Goal: Task Accomplishment & Management: Use online tool/utility

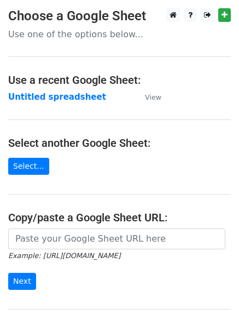
click at [33, 102] on td "Untitled spreadsheet" at bounding box center [71, 97] width 126 height 13
click at [31, 99] on strong "Untitled spreadsheet" at bounding box center [57, 97] width 98 height 10
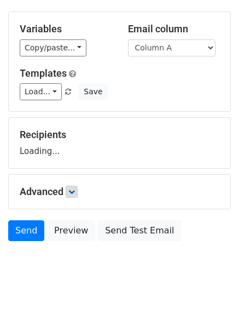
scroll to position [62, 0]
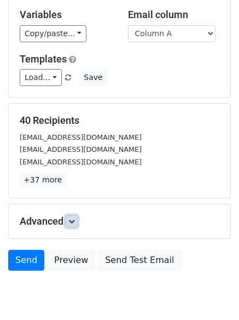
click at [75, 217] on link at bounding box center [72, 221] width 12 height 12
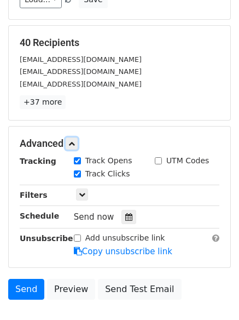
scroll to position [195, 0]
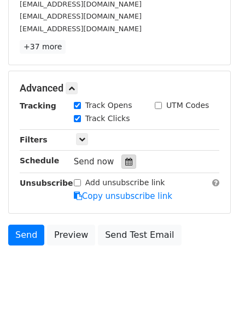
click at [125, 159] on icon at bounding box center [128, 162] width 7 height 8
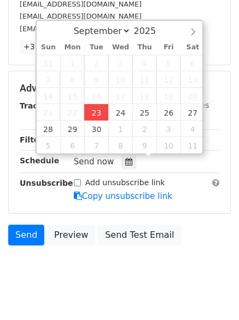
type input "2025-09-23 12:00"
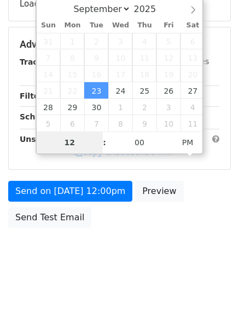
type input "4"
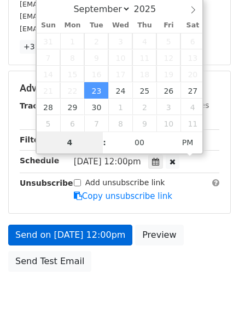
scroll to position [195, 0]
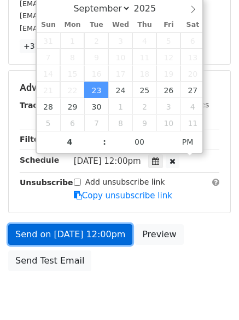
type input "2025-09-23 16:00"
click at [97, 228] on link "Send on Sep 23 at 12:00pm" at bounding box center [70, 234] width 124 height 21
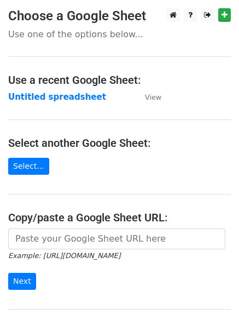
click at [36, 91] on td "Untitled spreadsheet" at bounding box center [71, 97] width 126 height 13
click at [36, 97] on strong "Untitled spreadsheet" at bounding box center [57, 97] width 98 height 10
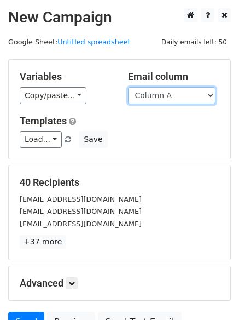
click at [160, 96] on select "Column A Column B Column C Column D Column E" at bounding box center [172, 95] width 88 height 17
select select "Column B"
click at [128, 87] on select "Column A Column B Column C Column D Column E" at bounding box center [172, 95] width 88 height 17
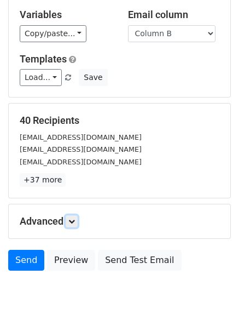
drag, startPoint x: 73, startPoint y: 177, endPoint x: 102, endPoint y: 197, distance: 34.3
click at [73, 218] on icon at bounding box center [71, 221] width 7 height 7
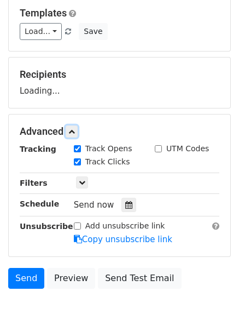
scroll to position [153, 0]
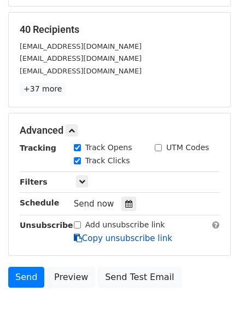
drag, startPoint x: 119, startPoint y: 192, endPoint x: 126, endPoint y: 207, distance: 16.9
click at [121, 193] on div "Tracking Track Opens UTM Codes Track Clicks Filters Only include spreadsheet ro…" at bounding box center [120, 193] width 200 height 102
click at [126, 207] on icon at bounding box center [128, 204] width 7 height 8
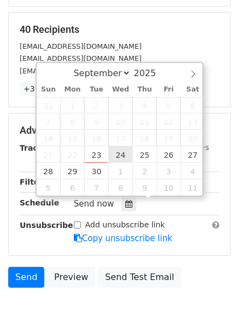
type input "2025-09-24 12:00"
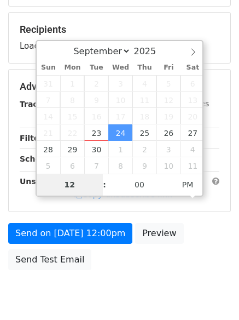
type input "5"
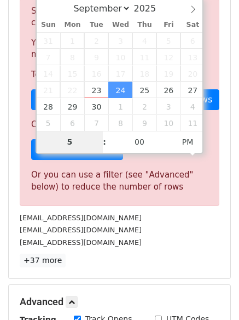
scroll to position [453, 0]
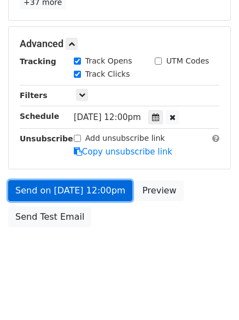
type input "2025-09-24 17:00"
click at [63, 191] on link "Send on Sep 24 at 12:00pm" at bounding box center [70, 190] width 124 height 21
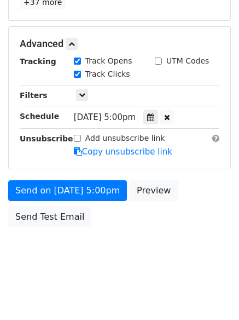
scroll to position [195, 0]
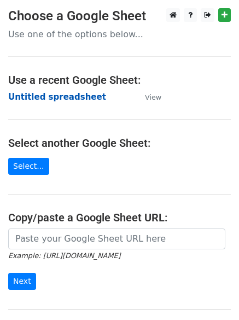
click at [24, 100] on strong "Untitled spreadsheet" at bounding box center [57, 97] width 98 height 10
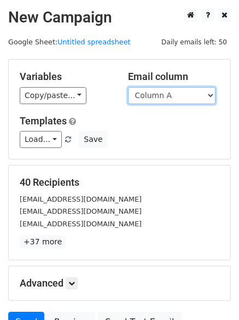
click at [168, 95] on select "Column A Column B Column C Column D Column E" at bounding box center [172, 95] width 88 height 17
select select "Column C"
click at [128, 87] on select "Column A Column B Column C Column D Column E" at bounding box center [172, 95] width 88 height 17
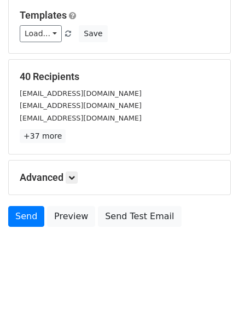
click at [69, 168] on div "Advanced Tracking Track Opens UTM Codes Track Clicks Filters Only include sprea…" at bounding box center [120, 177] width 222 height 34
click at [74, 181] on link at bounding box center [72, 177] width 12 height 12
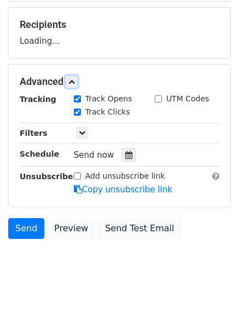
scroll to position [159, 0]
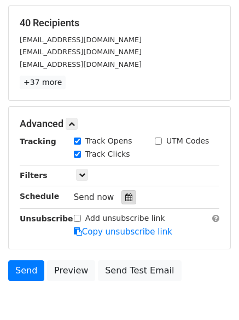
click at [125, 198] on icon at bounding box center [128, 197] width 7 height 8
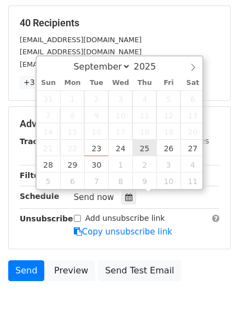
type input "2025-09-25 12:00"
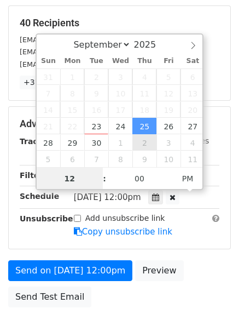
scroll to position [1, 0]
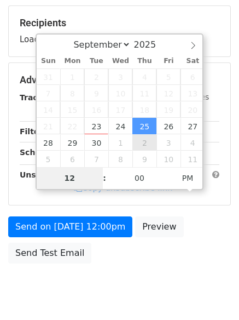
type input "6"
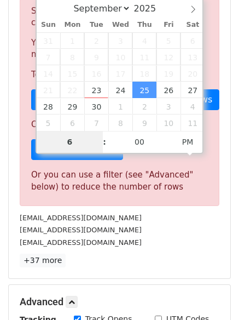
scroll to position [453, 0]
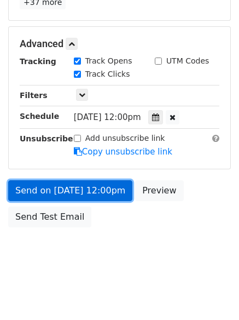
type input "2025-09-25 18:00"
click at [67, 193] on link "Send on Sep 25 at 12:00pm" at bounding box center [70, 190] width 124 height 21
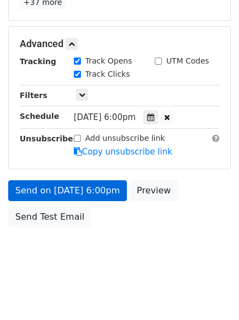
scroll to position [195, 0]
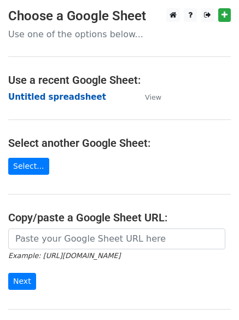
click at [34, 102] on td "Untitled spreadsheet" at bounding box center [71, 97] width 126 height 13
click at [34, 95] on strong "Untitled spreadsheet" at bounding box center [57, 97] width 98 height 10
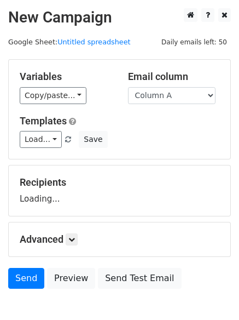
click at [168, 101] on select "Column A Column B Column C Column D Column E" at bounding box center [172, 95] width 88 height 17
click at [128, 87] on select "Column A Column B Column C Column D Column E" at bounding box center [172, 95] width 88 height 17
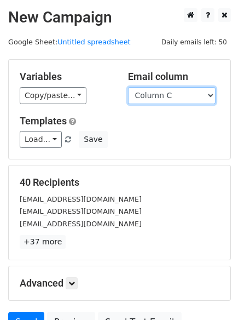
click at [164, 95] on select "Column A Column B Column C Column D Column E" at bounding box center [172, 95] width 88 height 17
select select "Column D"
click at [128, 87] on select "Column A Column B Column C Column D Column E" at bounding box center [172, 95] width 88 height 17
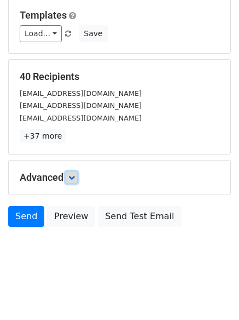
click at [72, 177] on icon at bounding box center [71, 177] width 7 height 7
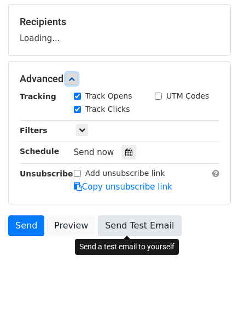
scroll to position [162, 0]
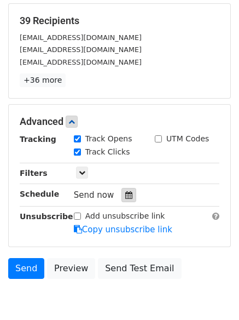
click at [128, 191] on div at bounding box center [129, 195] width 15 height 14
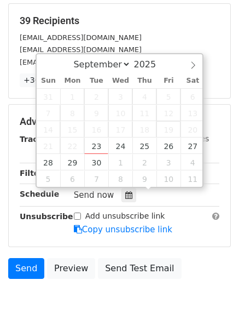
click at [174, 135] on span "19" at bounding box center [169, 129] width 24 height 16
type input "2025-09-26 12:00"
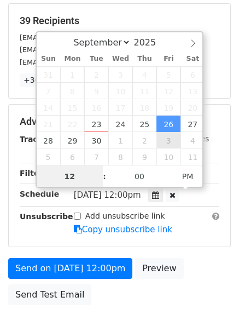
scroll to position [1, 0]
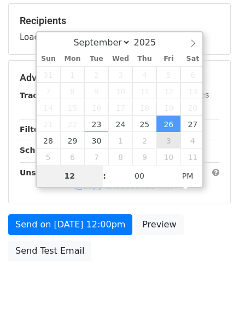
type input "7"
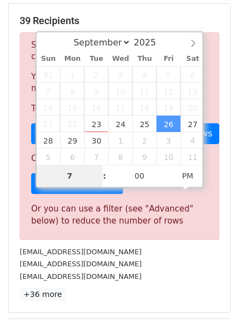
scroll to position [453, 0]
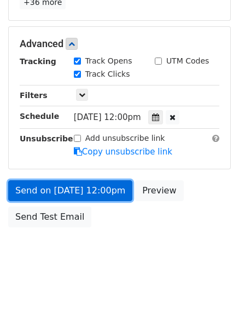
type input "2025-09-26 19:00"
click at [82, 195] on link "Send on Sep 26 at 12:00pm" at bounding box center [70, 190] width 124 height 21
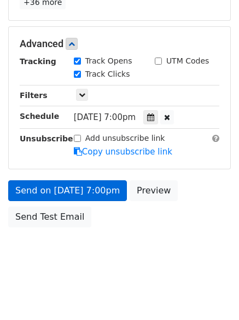
scroll to position [195, 0]
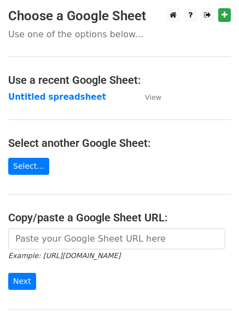
click at [55, 103] on main "Choose a Google Sheet Use one of the options below... Use a recent Google Sheet…" at bounding box center [119, 178] width 239 height 340
click at [54, 98] on strong "Untitled spreadsheet" at bounding box center [57, 97] width 98 height 10
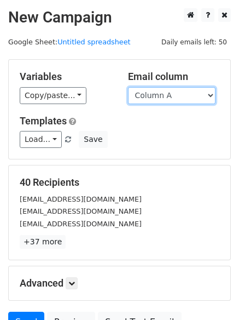
drag, startPoint x: 194, startPoint y: 96, endPoint x: 194, endPoint y: 103, distance: 7.1
click at [194, 96] on select "Column A Column B Column C Column D Column E" at bounding box center [172, 95] width 88 height 17
select select "Column E"
click at [128, 87] on select "Column A Column B Column C Column D Column E" at bounding box center [172, 95] width 88 height 17
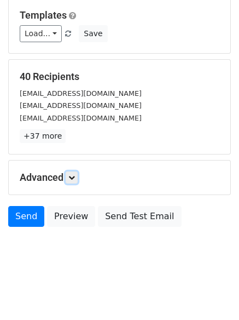
drag, startPoint x: 78, startPoint y: 176, endPoint x: 91, endPoint y: 188, distance: 17.8
click at [76, 176] on link at bounding box center [72, 177] width 12 height 12
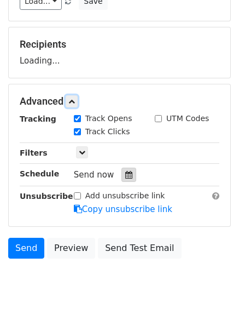
scroll to position [167, 0]
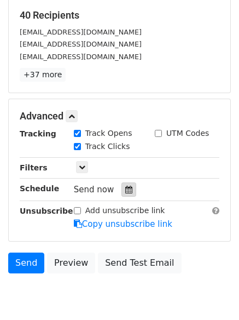
click at [122, 195] on div at bounding box center [129, 189] width 15 height 14
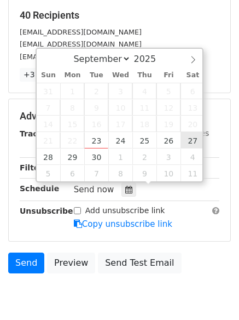
type input "2025-09-27 12:00"
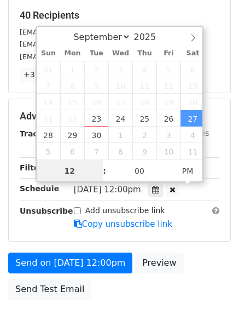
scroll to position [1, 0]
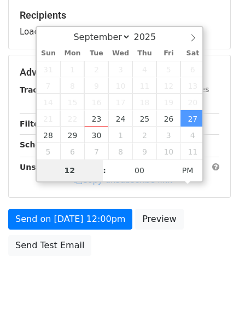
type input "8"
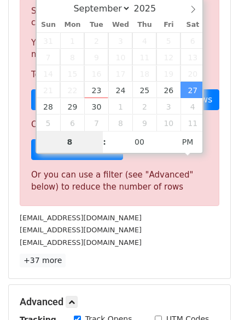
scroll to position [453, 0]
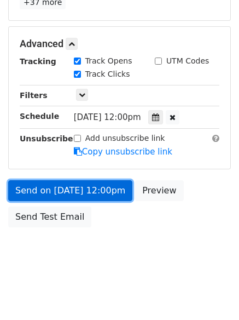
type input "2025-09-27 20:00"
click at [55, 188] on link "Send on Sep 27 at 12:00pm" at bounding box center [70, 190] width 124 height 21
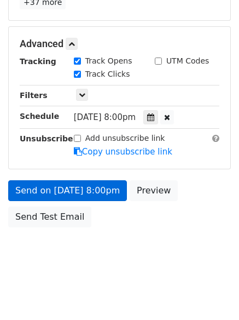
scroll to position [195, 0]
